Goal: Task Accomplishment & Management: Manage account settings

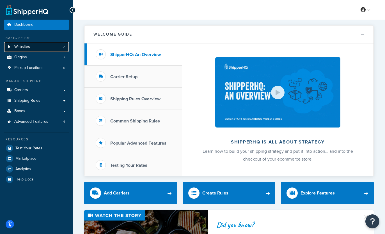
click at [47, 49] on link "Websites 2" at bounding box center [36, 47] width 65 height 10
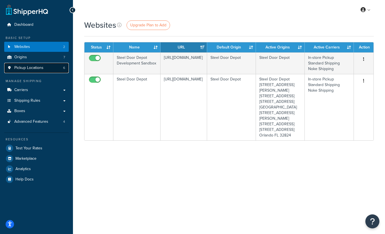
click at [29, 66] on span "Pickup Locations" at bounding box center [28, 68] width 29 height 5
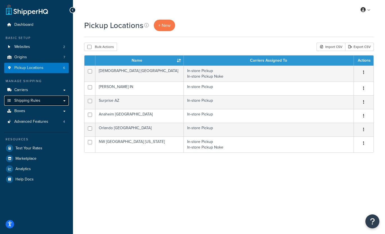
click at [24, 99] on span "Shipping Rules" at bounding box center [27, 100] width 26 height 5
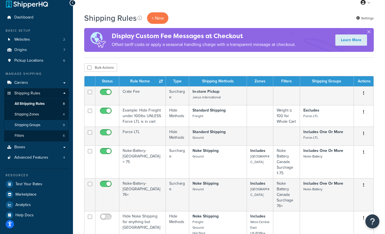
scroll to position [7, 0]
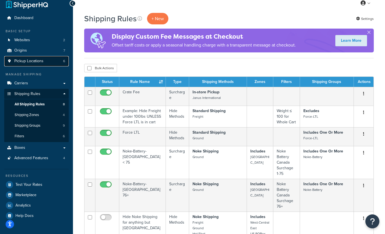
click at [27, 59] on span "Pickup Locations" at bounding box center [28, 61] width 29 height 5
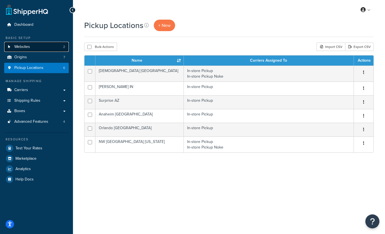
click at [40, 47] on link "Websites 2" at bounding box center [36, 47] width 65 height 10
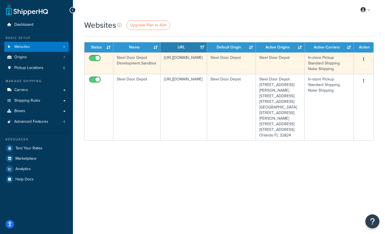
click at [363, 58] on icon "button" at bounding box center [363, 59] width 1 height 4
click at [263, 74] on td "Steel Door Depot" at bounding box center [280, 63] width 49 height 22
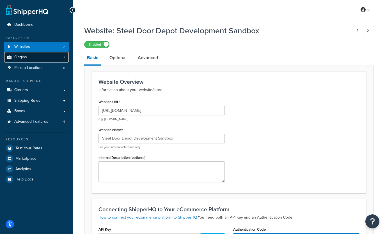
click at [38, 58] on link "Origins 7" at bounding box center [36, 57] width 65 height 10
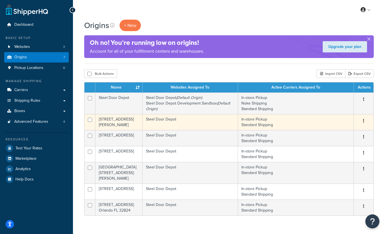
scroll to position [23, 0]
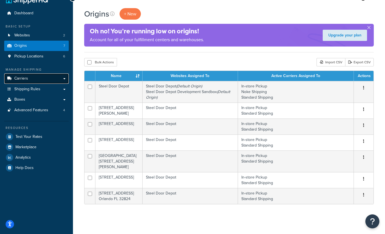
click at [33, 74] on link "Carriers" at bounding box center [36, 79] width 65 height 10
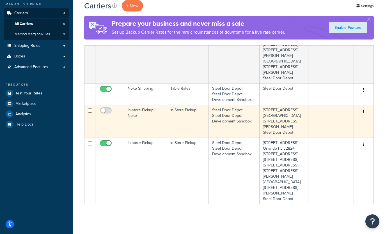
scroll to position [128, 0]
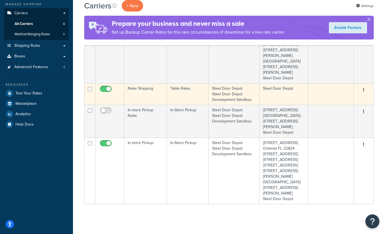
click at [364, 88] on icon "button" at bounding box center [363, 90] width 1 height 4
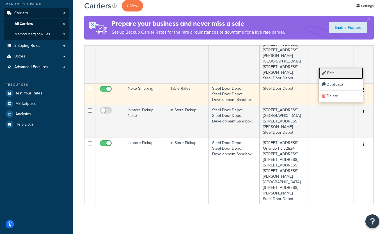
click at [342, 73] on link "Edit" at bounding box center [341, 74] width 44 height 12
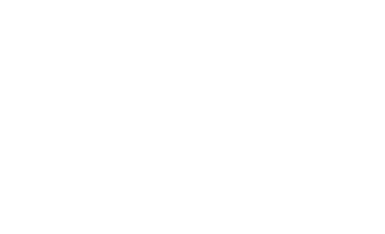
select select "25"
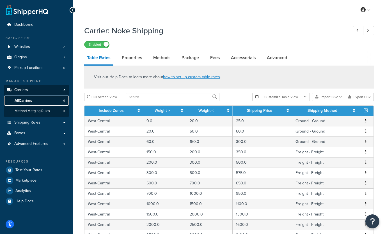
click at [38, 101] on link "All Carriers 4" at bounding box center [36, 101] width 65 height 10
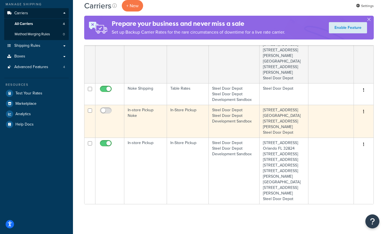
scroll to position [113, 0]
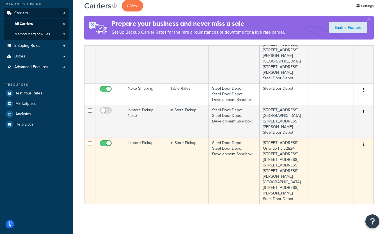
click at [108, 141] on input "checkbox" at bounding box center [106, 144] width 15 height 7
checkbox input "false"
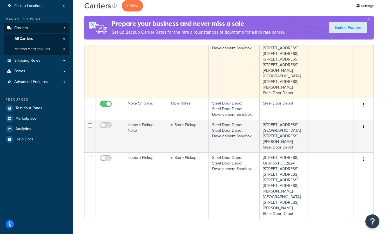
scroll to position [70, 0]
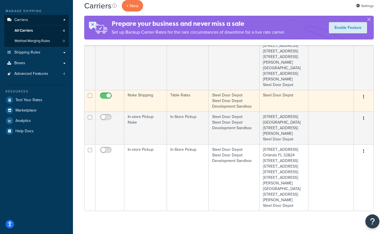
click at [256, 112] on td "Steel Door Depot Steel Door Depot Development Sandbox" at bounding box center [234, 101] width 51 height 22
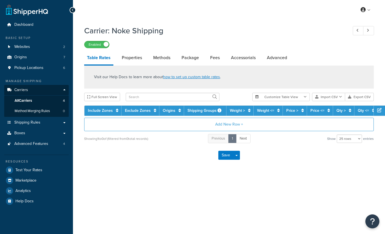
select select "25"
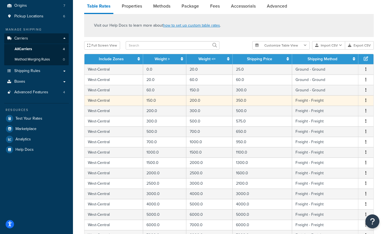
scroll to position [20, 0]
